Goal: Use online tool/utility: Utilize a website feature to perform a specific function

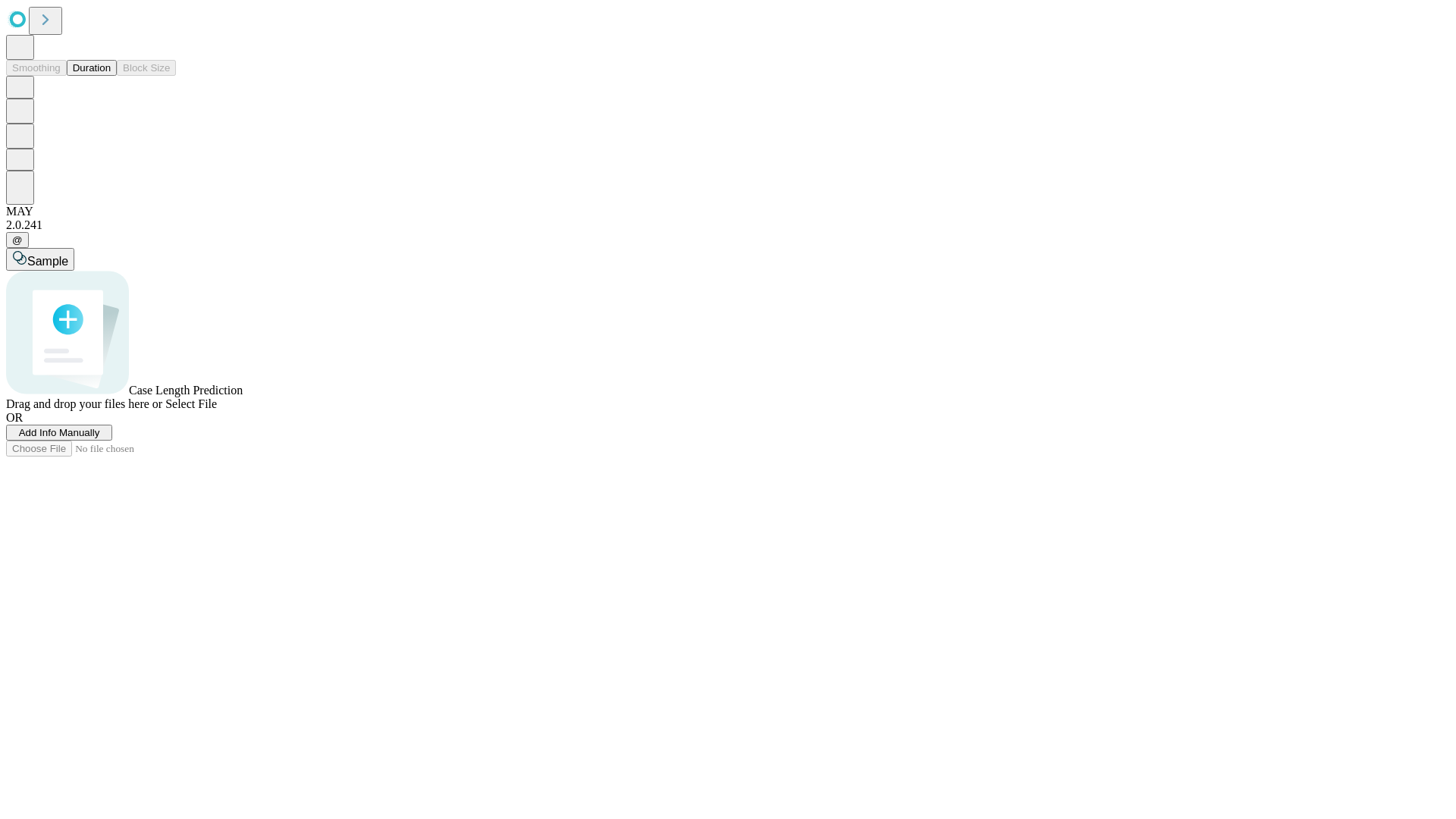
click at [217, 410] on span "Select File" at bounding box center [191, 403] width 52 height 13
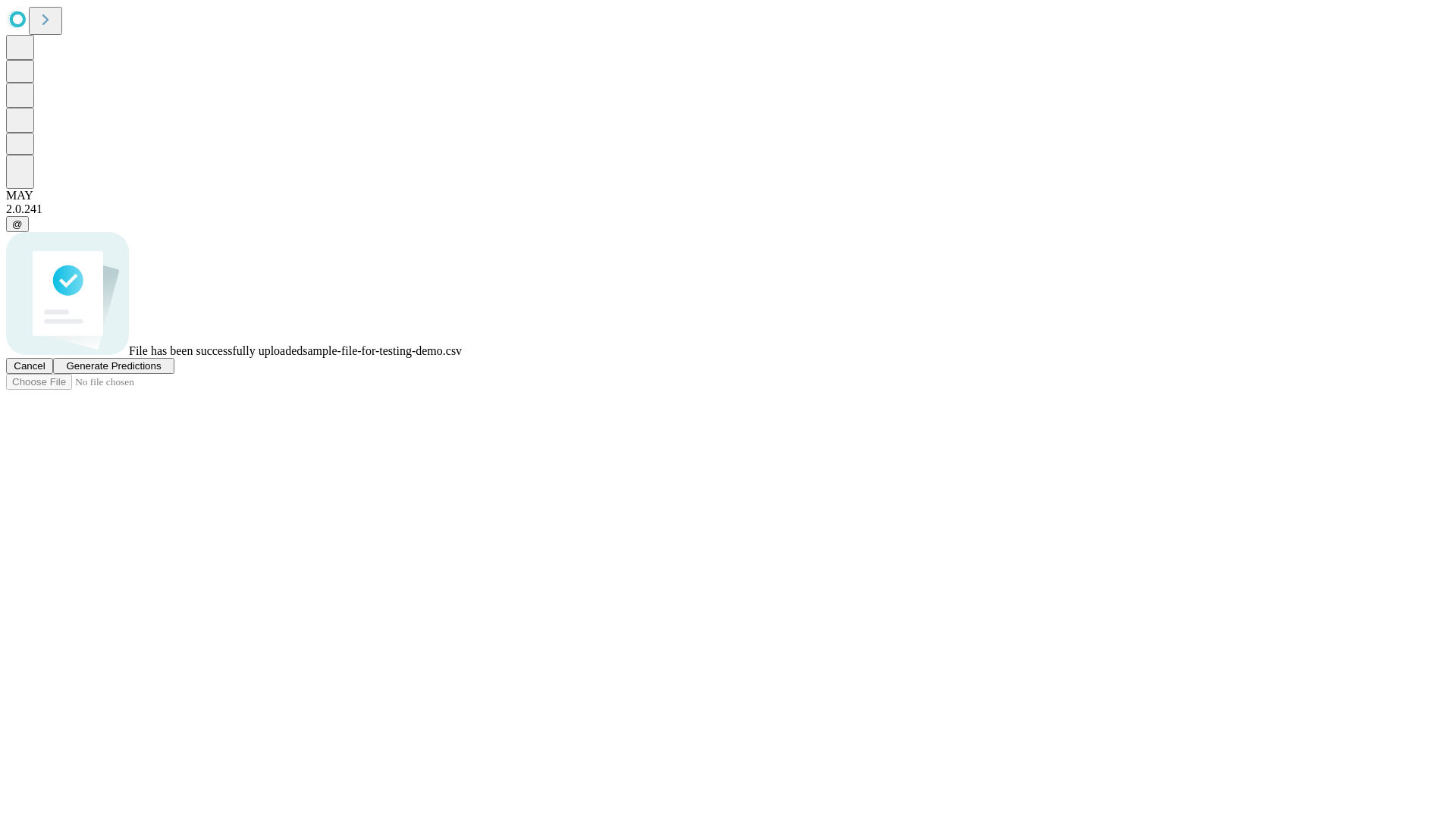
click at [161, 372] on span "Generate Predictions" at bounding box center [114, 365] width 95 height 11
